Goal: Information Seeking & Learning: Learn about a topic

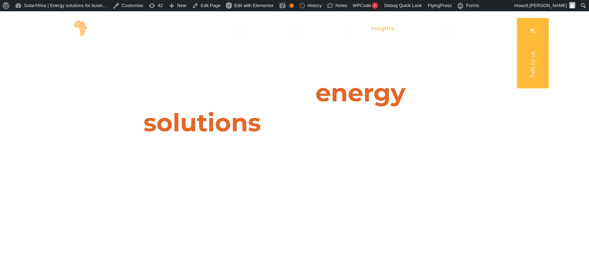
click at [383, 27] on span "Insights" at bounding box center [382, 28] width 23 height 8
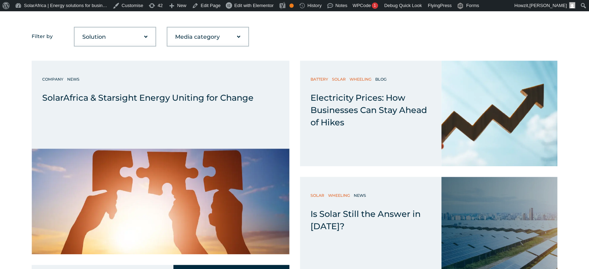
scroll to position [295, 0]
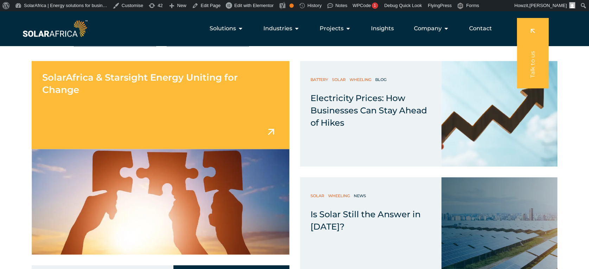
click at [248, 107] on div "SolarAfrica & Starsight Energy Uniting for Change" at bounding box center [161, 105] width 258 height 88
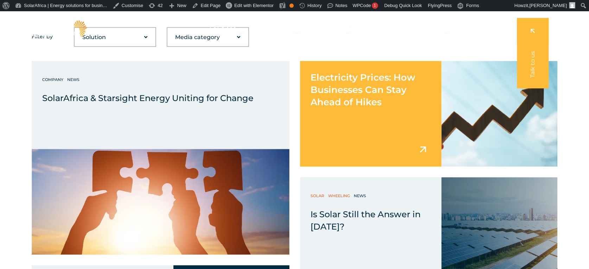
scroll to position [295, 0]
click at [345, 121] on div "Electricity Prices: How Businesses Can Stay Ahead of Hikes" at bounding box center [371, 114] width 142 height 106
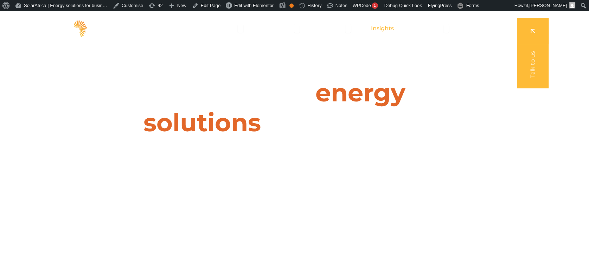
click at [383, 25] on span "Insights" at bounding box center [382, 28] width 23 height 8
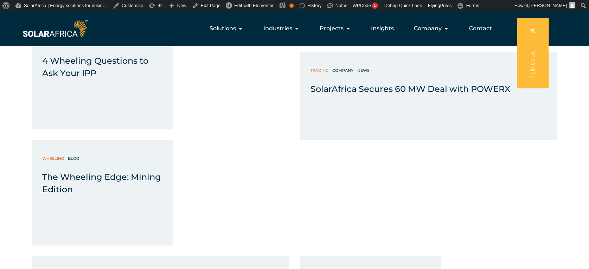
scroll to position [631, 0]
